Goal: Task Accomplishment & Management: Manage account settings

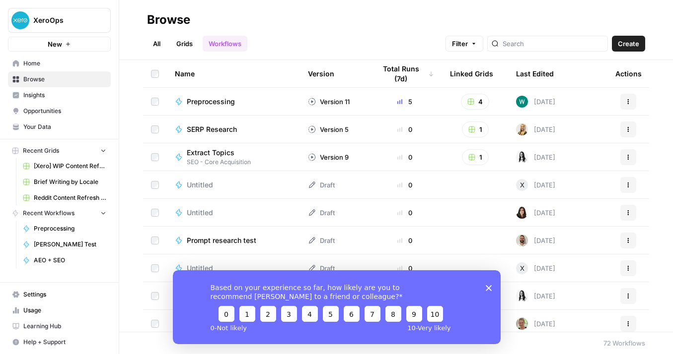
click at [30, 307] on span "Usage" at bounding box center [64, 310] width 83 height 9
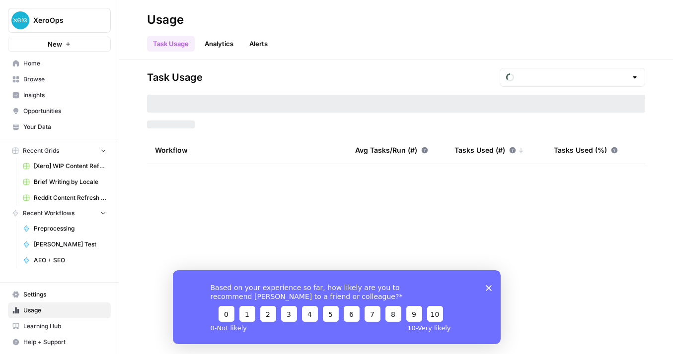
type input "September Tasks"
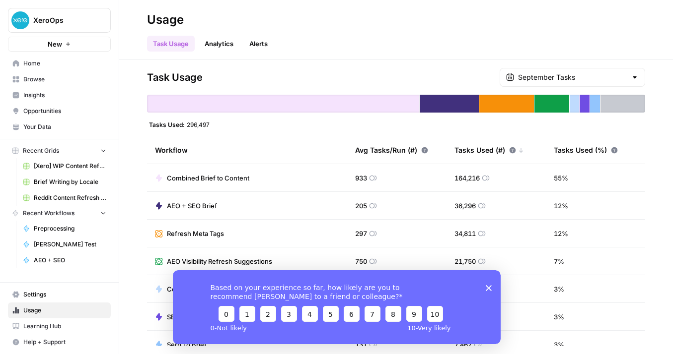
click at [31, 293] on span "Settings" at bounding box center [64, 294] width 83 height 9
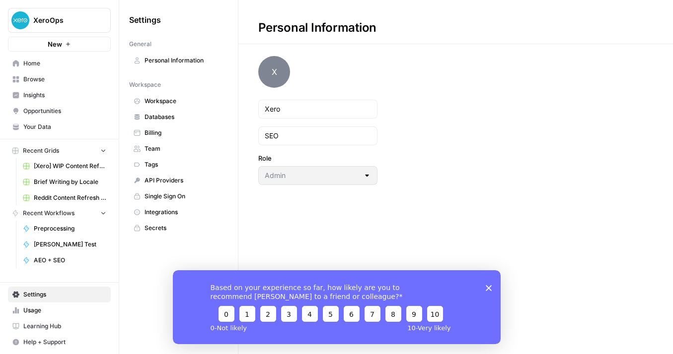
click at [160, 134] on span "Billing" at bounding box center [183, 133] width 79 height 9
